Goal: Task Accomplishment & Management: Use online tool/utility

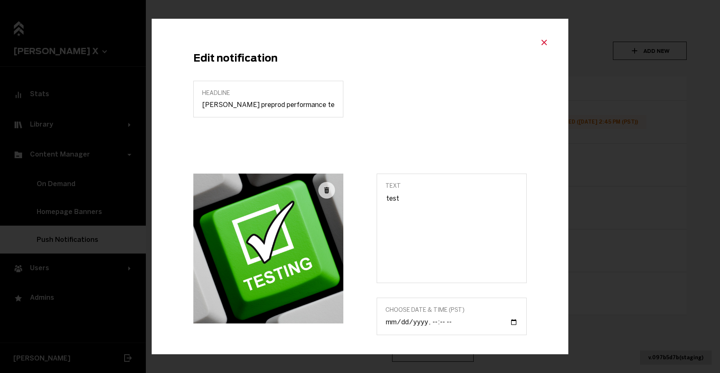
click at [536, 41] on button "Close modal" at bounding box center [543, 41] width 15 height 12
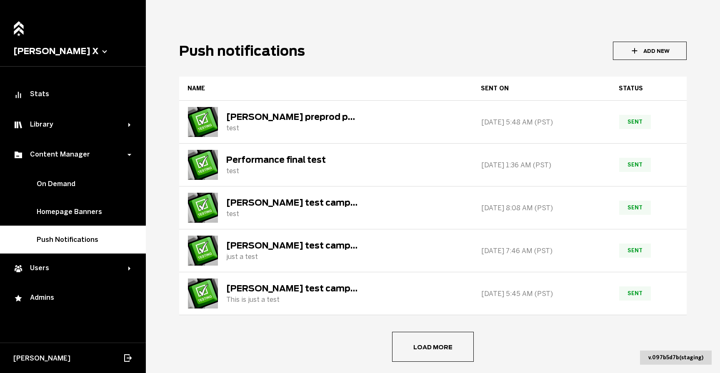
click at [630, 55] on icon "button" at bounding box center [634, 50] width 9 height 9
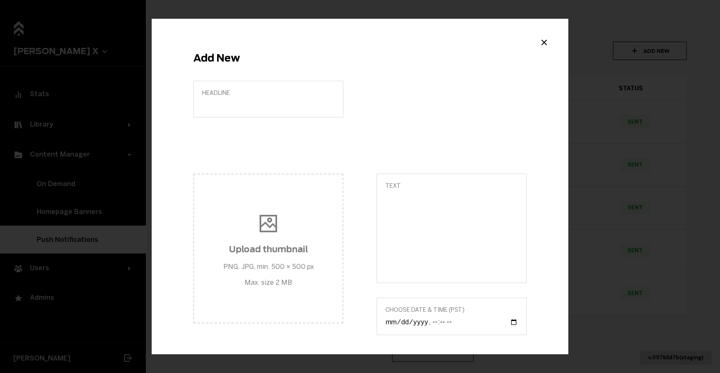
click at [282, 110] on label "Headline" at bounding box center [268, 99] width 150 height 37
click at [282, 109] on input "Headline" at bounding box center [268, 105] width 132 height 8
type input "Test multiple notifications 1"
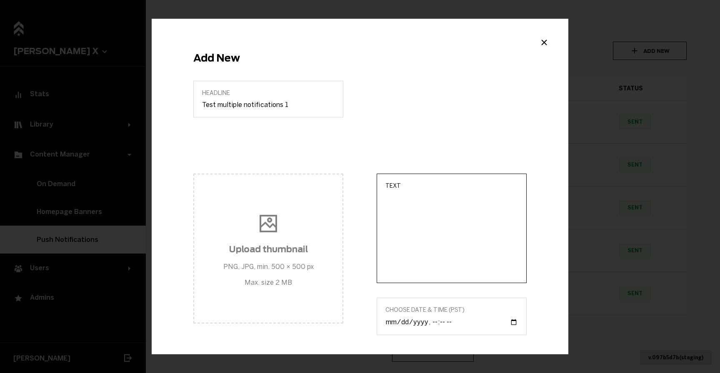
click at [418, 226] on textarea "Text" at bounding box center [451, 234] width 132 height 81
paste textarea "Test multiple notifications 1"
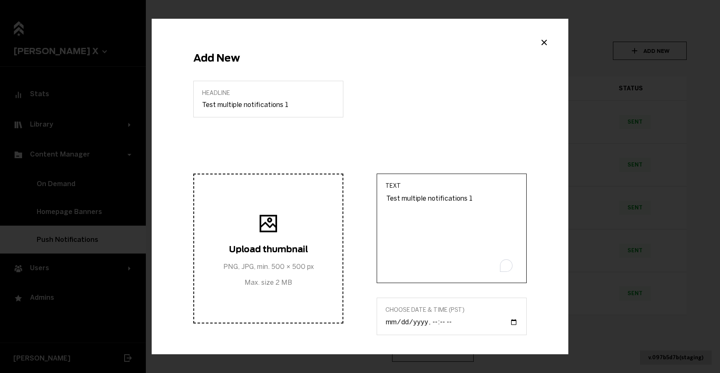
type textarea "Test multiple notifications 1"
click at [295, 237] on span "Upload thumbnail PNG, JPG, min. 500 × 500 px Max. size 2 MB" at bounding box center [268, 248] width 90 height 75
click at [295, 244] on input "Upload thumbnail PNG, JPG, min. 500 × 500 px Max. size 2 MB" at bounding box center [268, 249] width 156 height 10
type input "C:\fakepath\testdebug2.jpg"
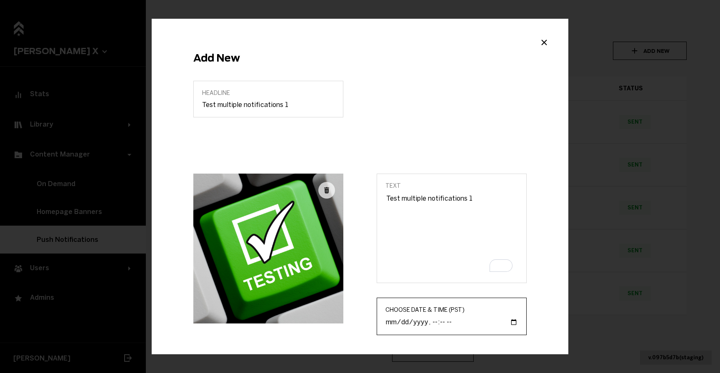
click at [511, 322] on input "Choose Date & Time (PST)" at bounding box center [451, 322] width 132 height 9
type input "2025-10-03T16:07"
click at [460, 144] on div "Headline Test multiple notifications 1" at bounding box center [360, 127] width 366 height 93
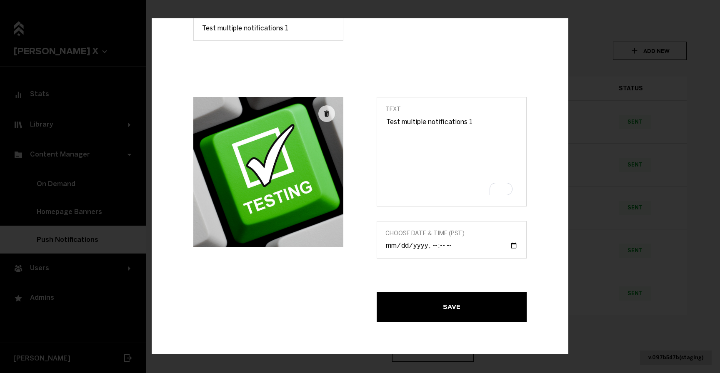
click at [462, 298] on button "Save" at bounding box center [451, 307] width 150 height 30
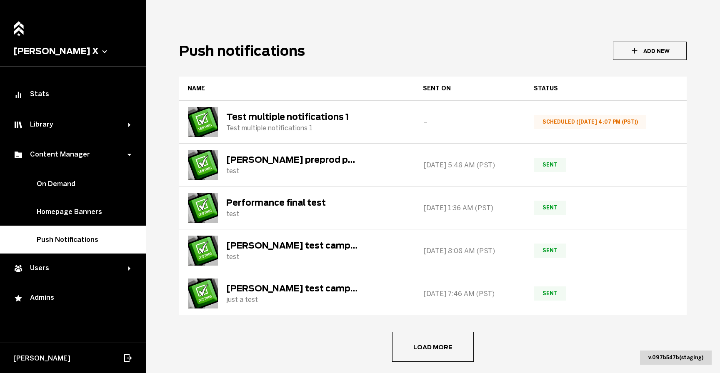
click at [630, 53] on icon "button" at bounding box center [634, 50] width 9 height 9
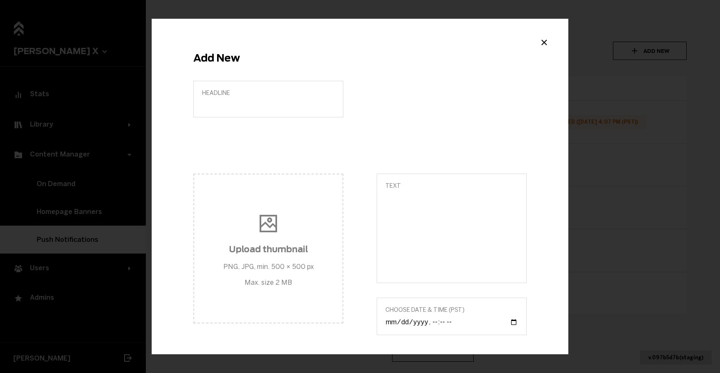
click at [242, 108] on label "Headline" at bounding box center [268, 99] width 150 height 37
click at [242, 108] on input "Headline" at bounding box center [268, 105] width 132 height 8
paste input "Test multiple notifications 1"
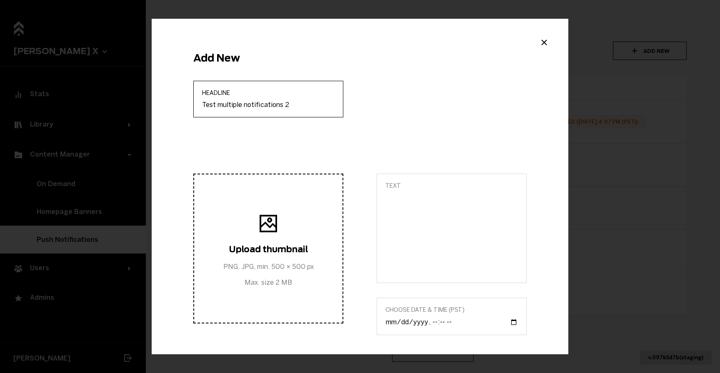
type input "Test multiple notifications 2"
click at [280, 233] on span "Upload thumbnail PNG, JPG, min. 500 × 500 px Max. size 2 MB" at bounding box center [268, 248] width 90 height 75
click at [280, 244] on input "Upload thumbnail PNG, JPG, min. 500 × 500 px Max. size 2 MB" at bounding box center [268, 249] width 156 height 10
type input "C:\fakepath\testdebug2.jpg"
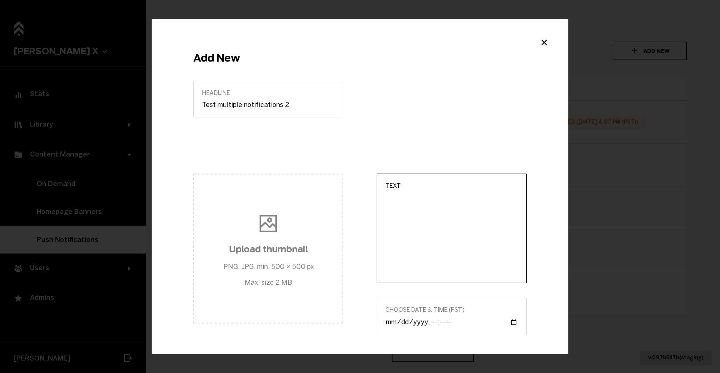
click at [402, 204] on textarea "Text" at bounding box center [451, 234] width 132 height 81
paste textarea "Test multiple notifications 1"
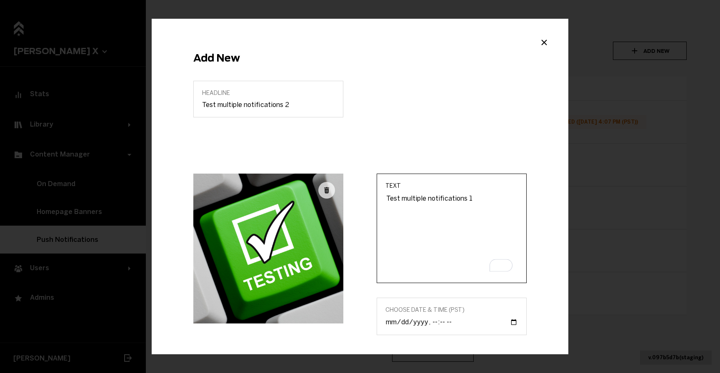
type textarea "Test multiple notifications 1"
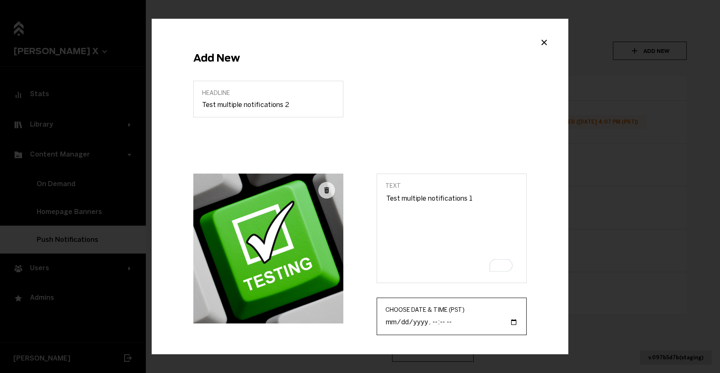
click at [436, 325] on input "Choose Date & Time (PST)" at bounding box center [451, 322] width 132 height 9
click at [509, 322] on input "Choose Date & Time (PST)" at bounding box center [451, 322] width 132 height 9
type input "2025-10-03T16:07"
click at [429, 153] on div "Headline Test multiple notifications 2" at bounding box center [360, 127] width 366 height 93
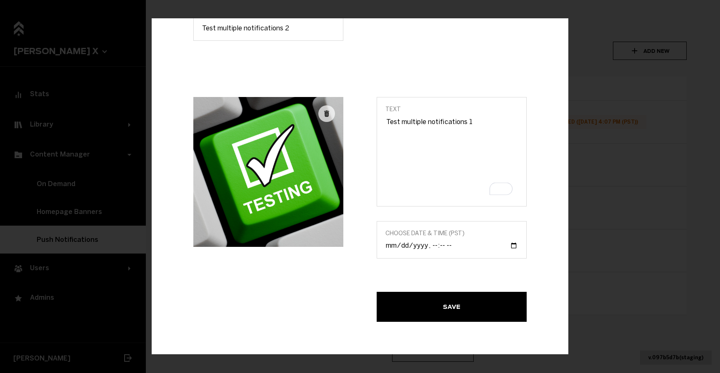
click at [462, 308] on button "Save" at bounding box center [451, 307] width 150 height 30
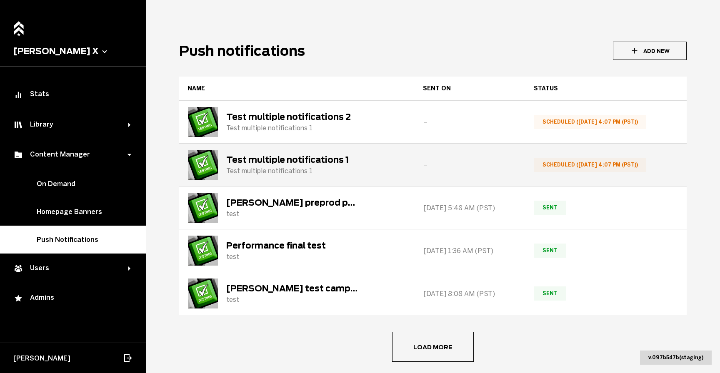
click at [290, 169] on div "Test multiple notifications 1" at bounding box center [287, 171] width 122 height 8
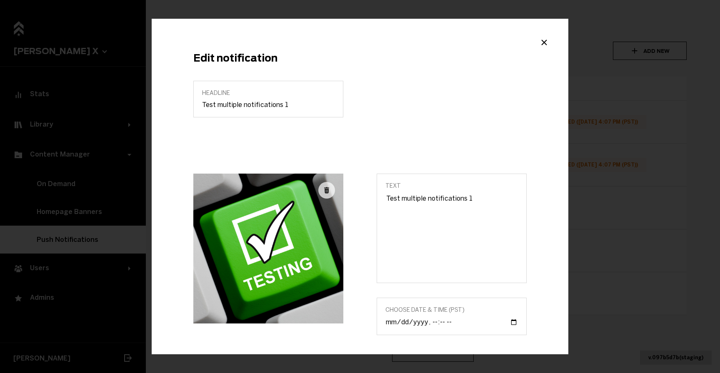
click at [601, 62] on div "Edit notification Headline Test multiple notifications 1 Text Test multiple not…" at bounding box center [360, 186] width 720 height 373
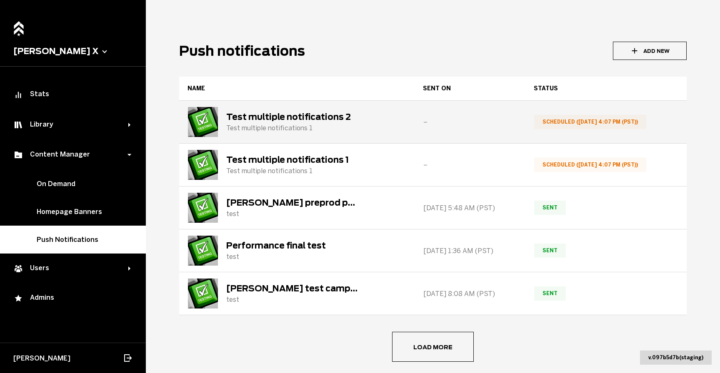
click at [326, 116] on div "Test multiple notifications 2" at bounding box center [288, 117] width 125 height 10
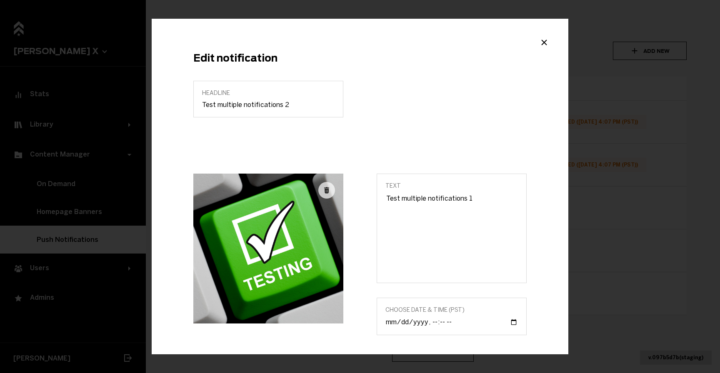
click at [546, 50] on div "Edit notification Headline Test multiple notifications 2 Text Test multiple not…" at bounding box center [360, 187] width 416 height 336
click at [541, 43] on icon "Close modal" at bounding box center [544, 42] width 10 height 10
